Goal: Entertainment & Leisure: Browse casually

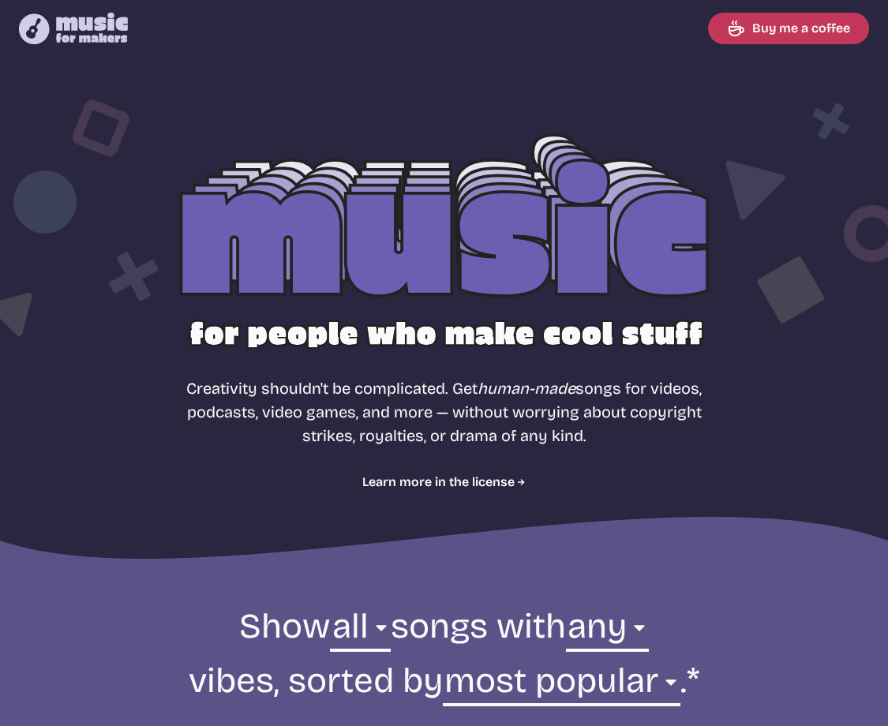
select select "most popular"
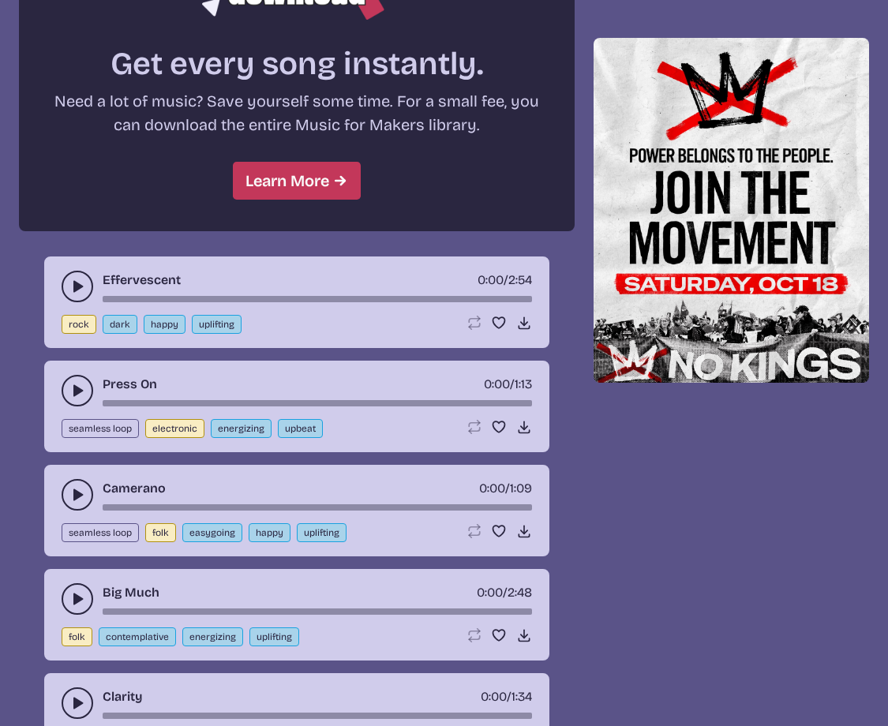
scroll to position [1427, 0]
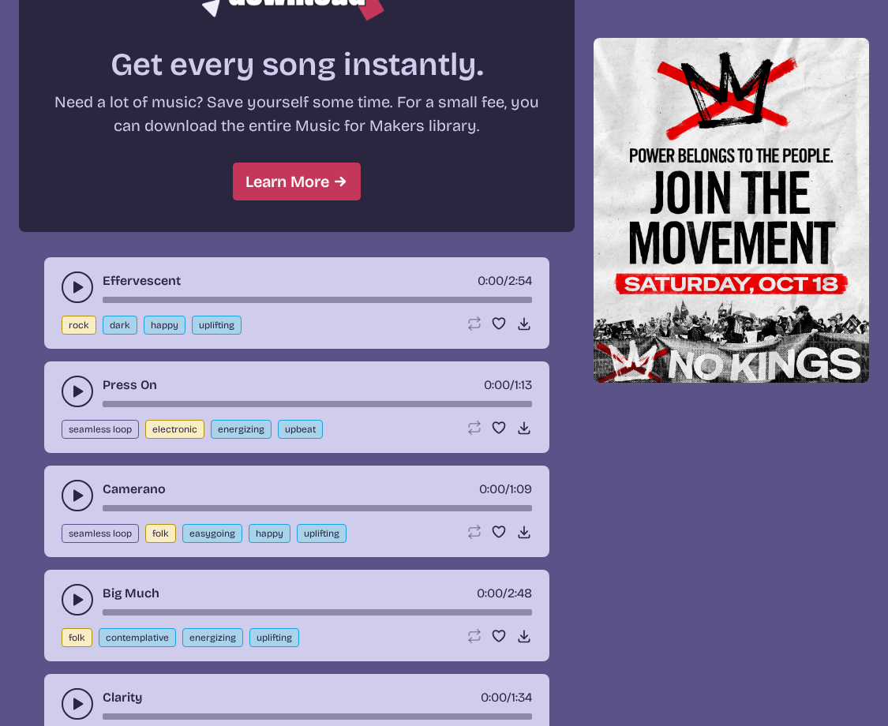
click at [88, 276] on button "play-pause toggle" at bounding box center [78, 288] width 32 height 32
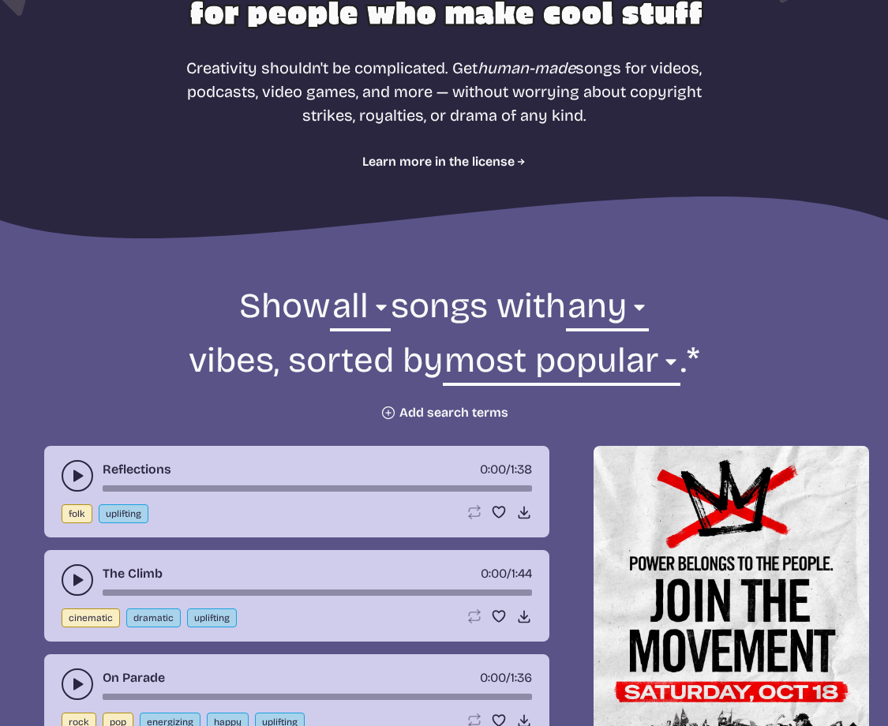
scroll to position [438, 0]
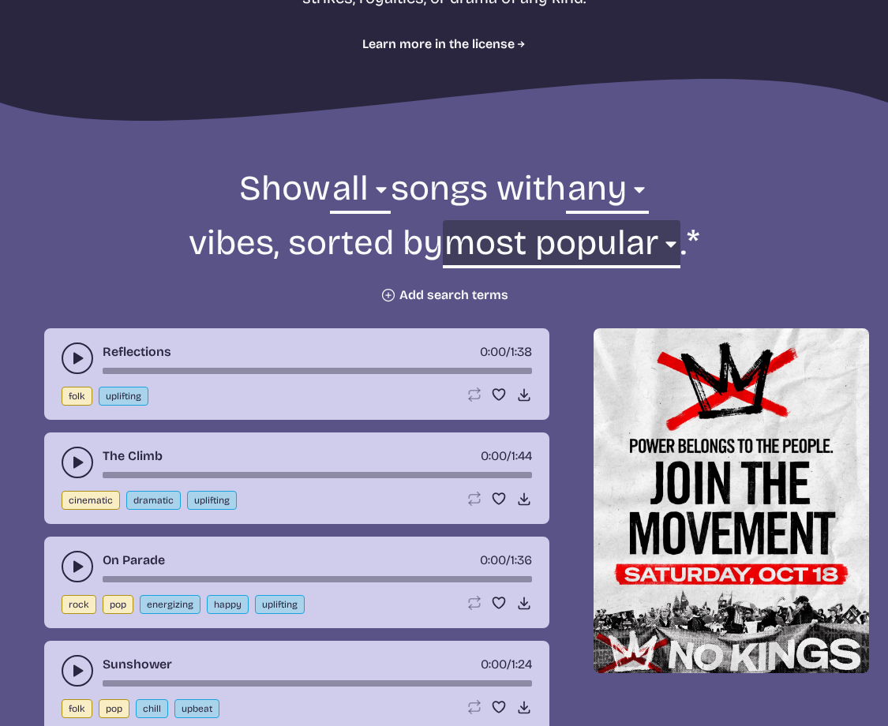
click at [574, 244] on select "newest oldest most popular least popular name" at bounding box center [562, 247] width 238 height 54
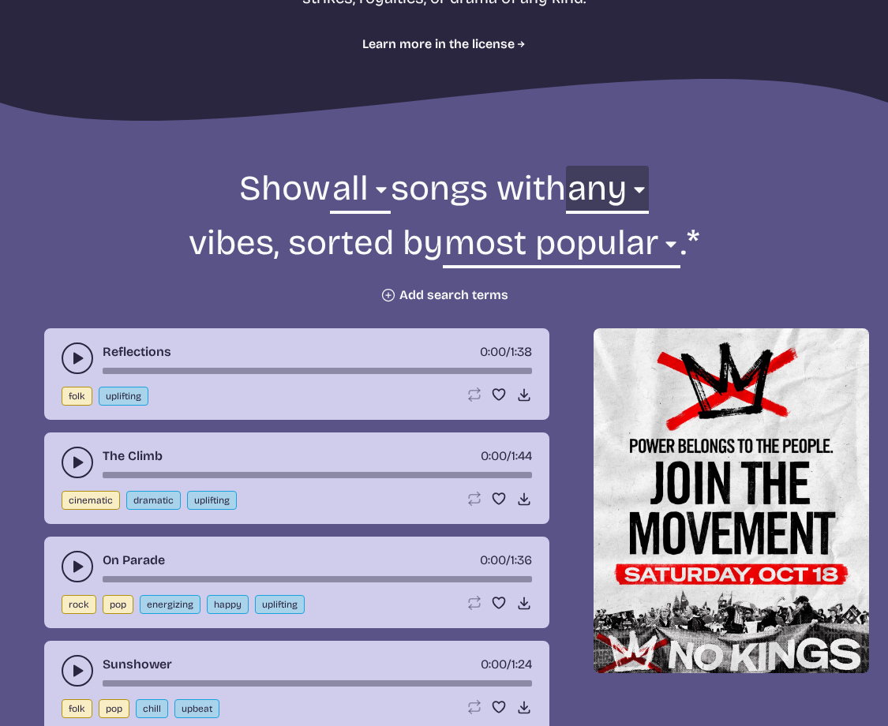
click at [626, 208] on select "any aggressive chill contemplative dark dramatic easygoing energizing happy ser…" at bounding box center [607, 193] width 83 height 54
select select "chill"
click at [576, 166] on select "any aggressive chill contemplative dark dramatic easygoing energizing happy ser…" at bounding box center [607, 193] width 83 height 54
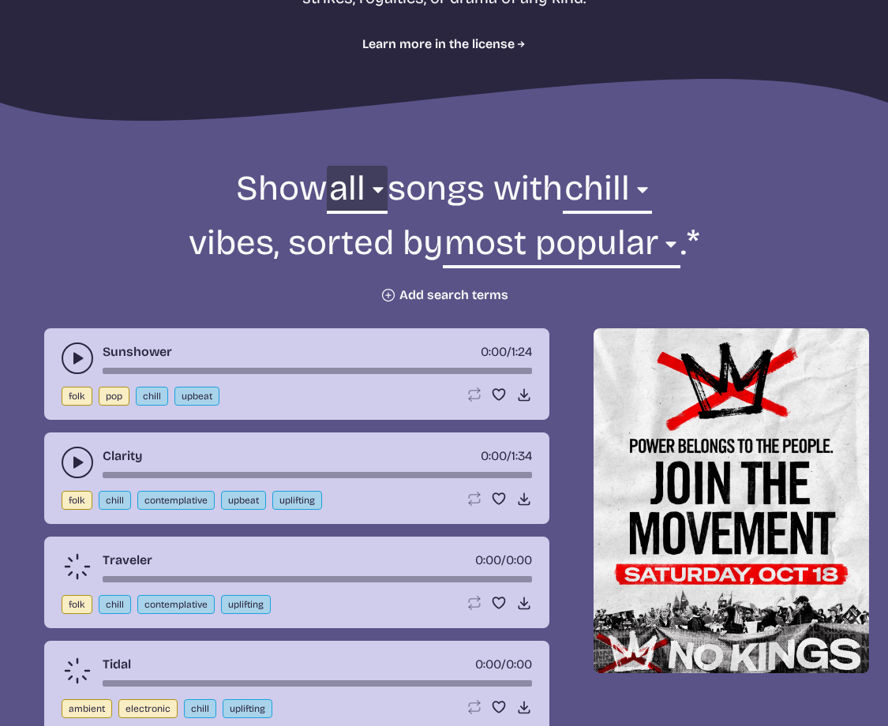
click at [347, 185] on select "all ambient cinematic electronic folk holiday jazz pop rock world" at bounding box center [357, 193] width 60 height 54
select select "electronic"
click at [327, 166] on select "all ambient cinematic electronic folk holiday jazz pop rock world" at bounding box center [357, 193] width 60 height 54
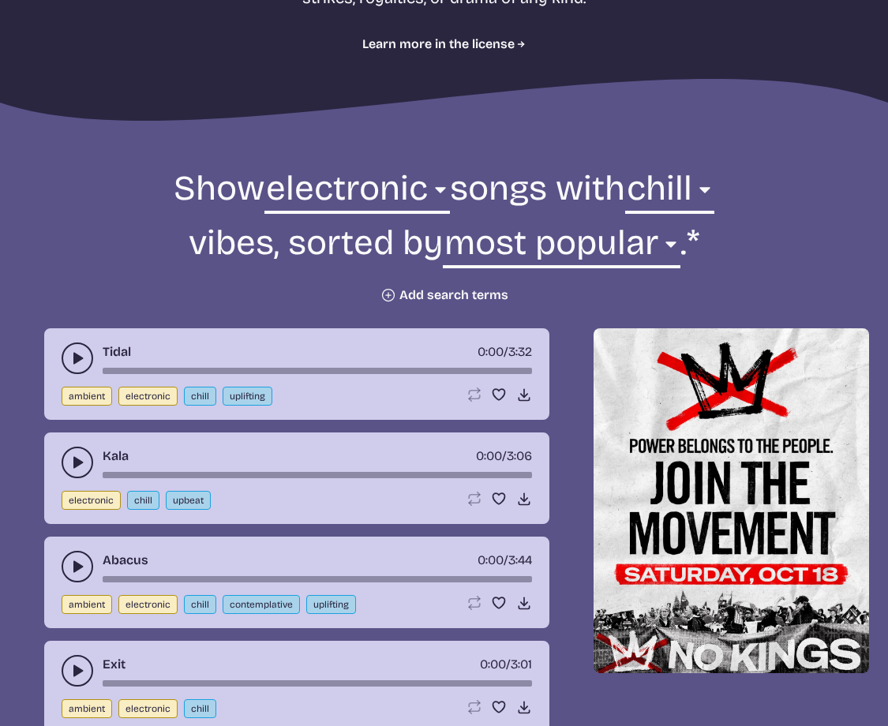
click at [74, 357] on use "play-pause toggle" at bounding box center [77, 358] width 16 height 16
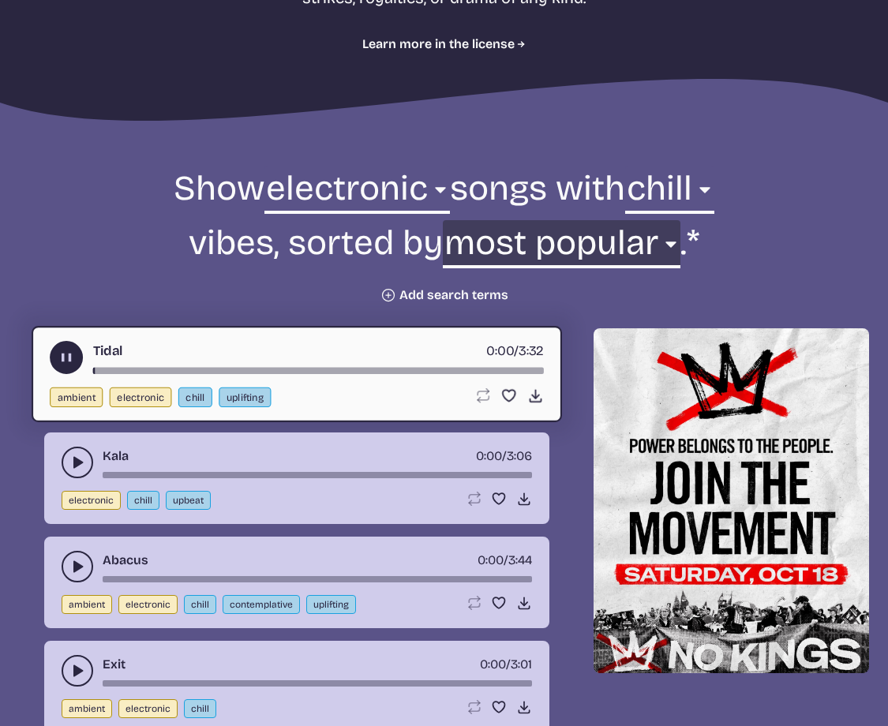
click at [591, 247] on select "newest oldest most popular least popular name" at bounding box center [562, 247] width 238 height 54
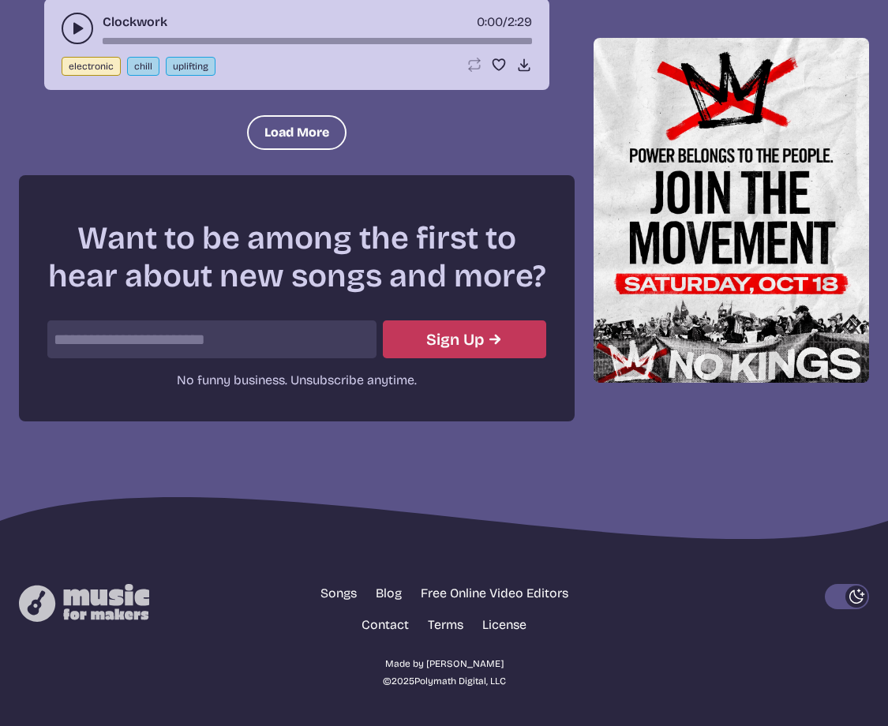
scroll to position [2101, 0]
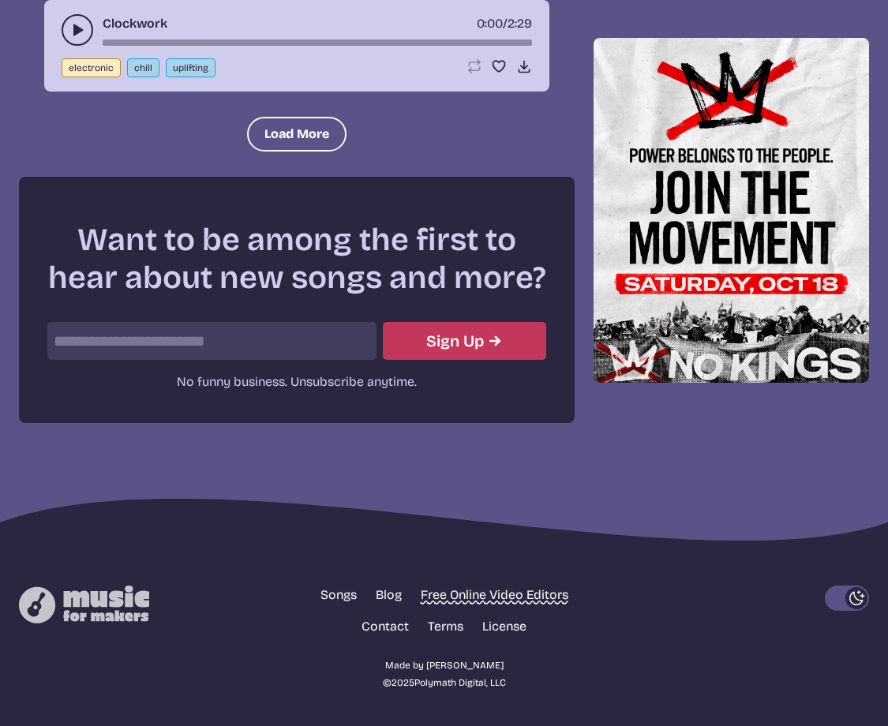
click at [453, 600] on link "Free Online Video Editors" at bounding box center [495, 595] width 148 height 19
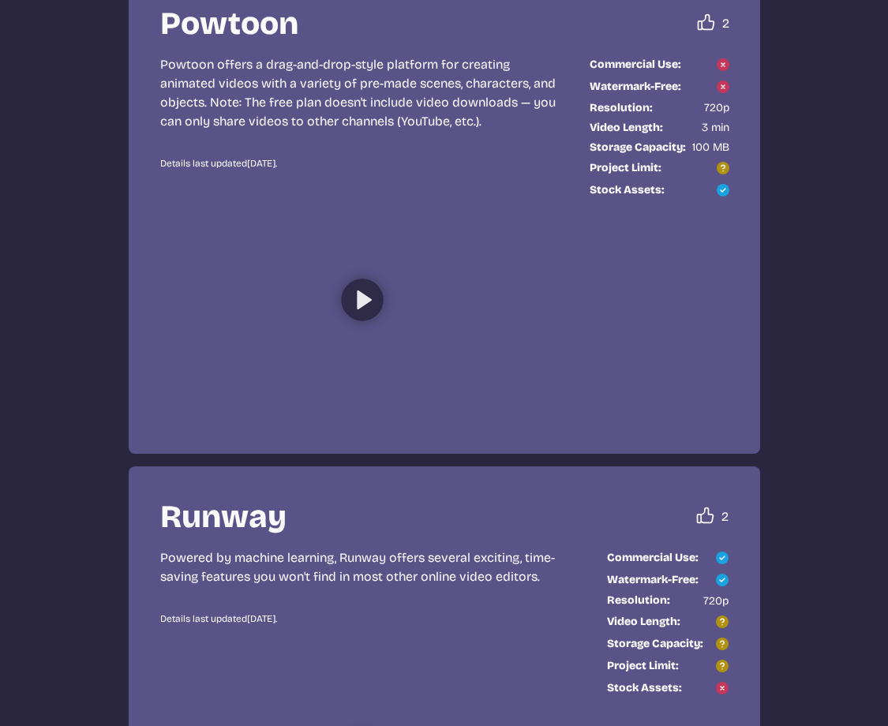
scroll to position [3328, 0]
